Goal: Information Seeking & Learning: Learn about a topic

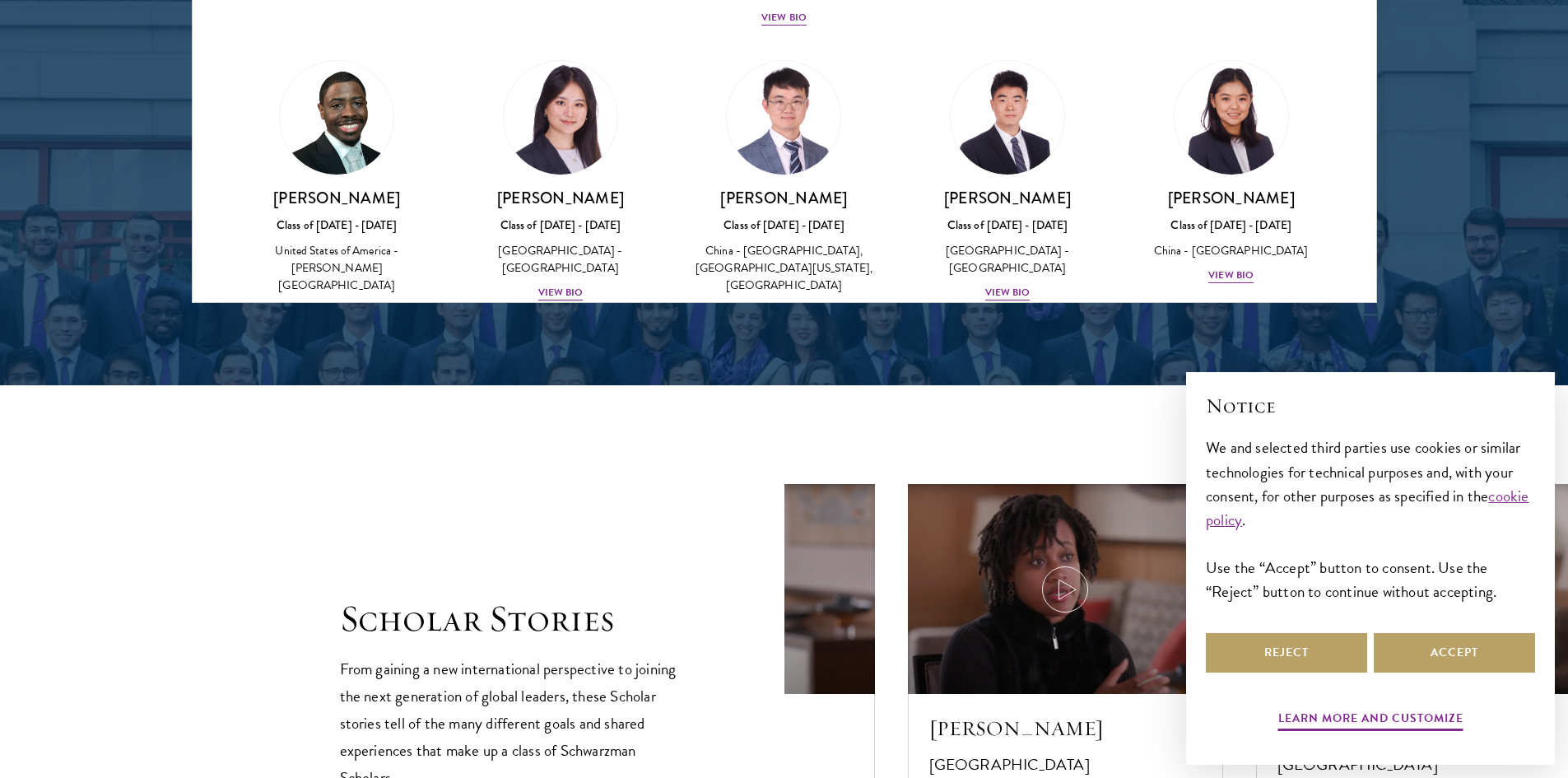
scroll to position [2469, 0]
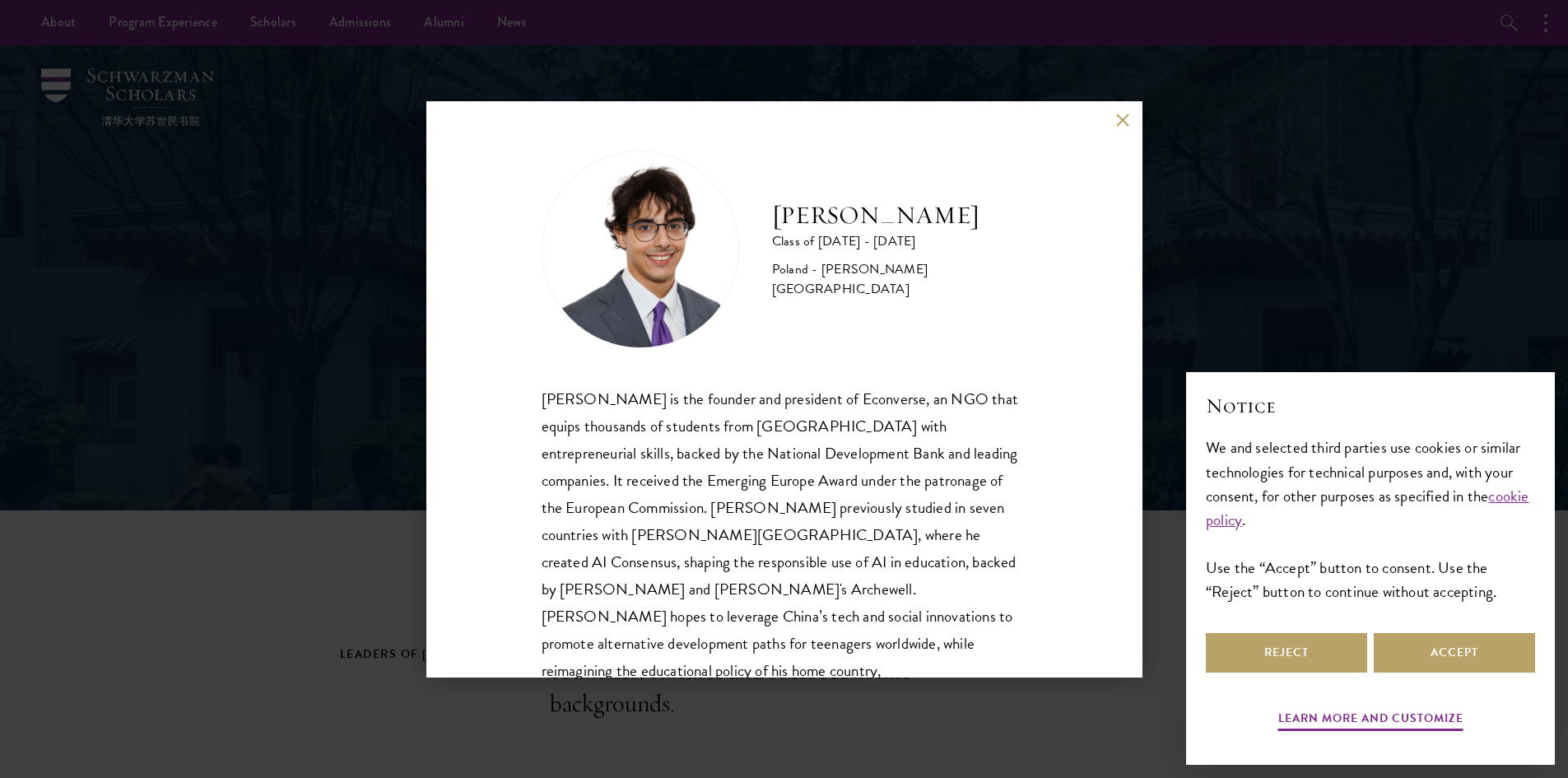
drag, startPoint x: 772, startPoint y: 224, endPoint x: 951, endPoint y: 216, distance: 179.2
click at [951, 216] on h2 "[PERSON_NAME]" at bounding box center [899, 216] width 255 height 33
